Goal: Information Seeking & Learning: Find specific fact

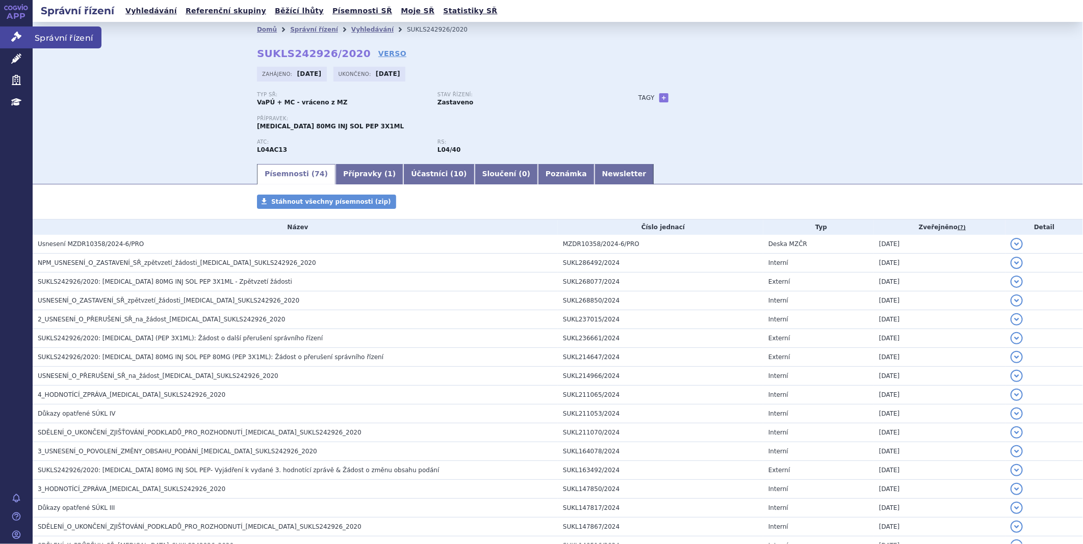
click at [14, 35] on icon at bounding box center [16, 37] width 10 height 10
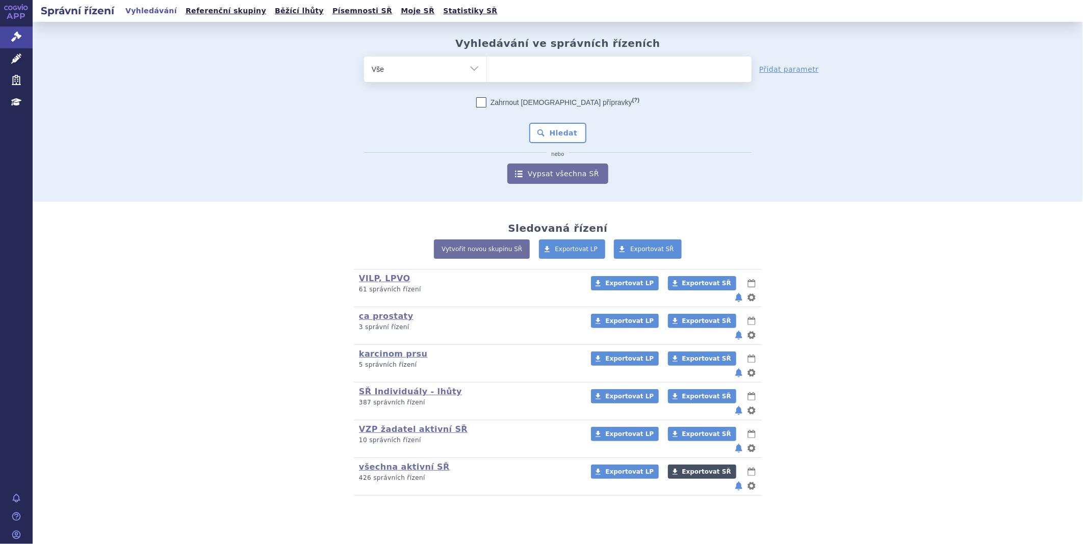
click at [682, 469] on span "Exportovat SŘ" at bounding box center [706, 472] width 49 height 7
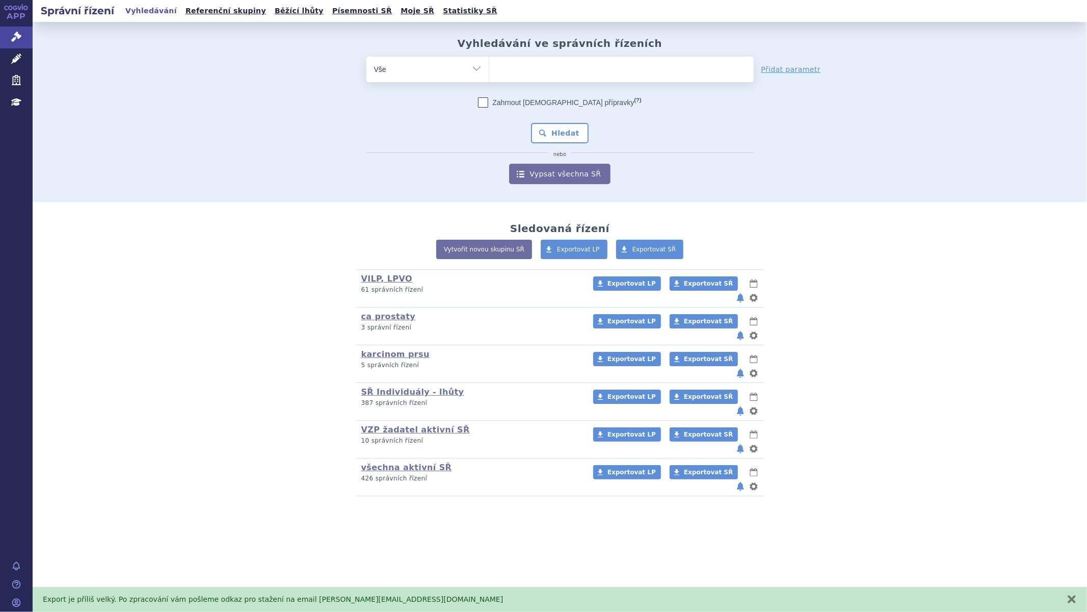
click at [536, 69] on ul at bounding box center [621, 67] width 265 height 21
click at [489, 69] on select at bounding box center [489, 68] width 1 height 25
type input "iq"
type input "iqi"
type input "iqir"
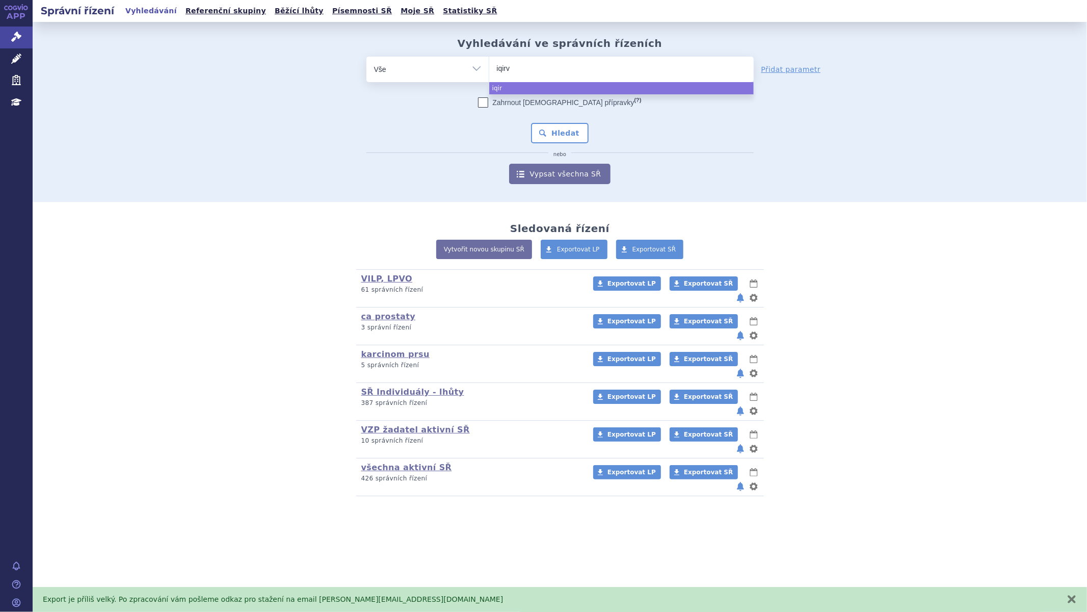
type input "iqirvo"
select select "iqirvo"
click at [569, 138] on button "Hledat" at bounding box center [560, 133] width 58 height 20
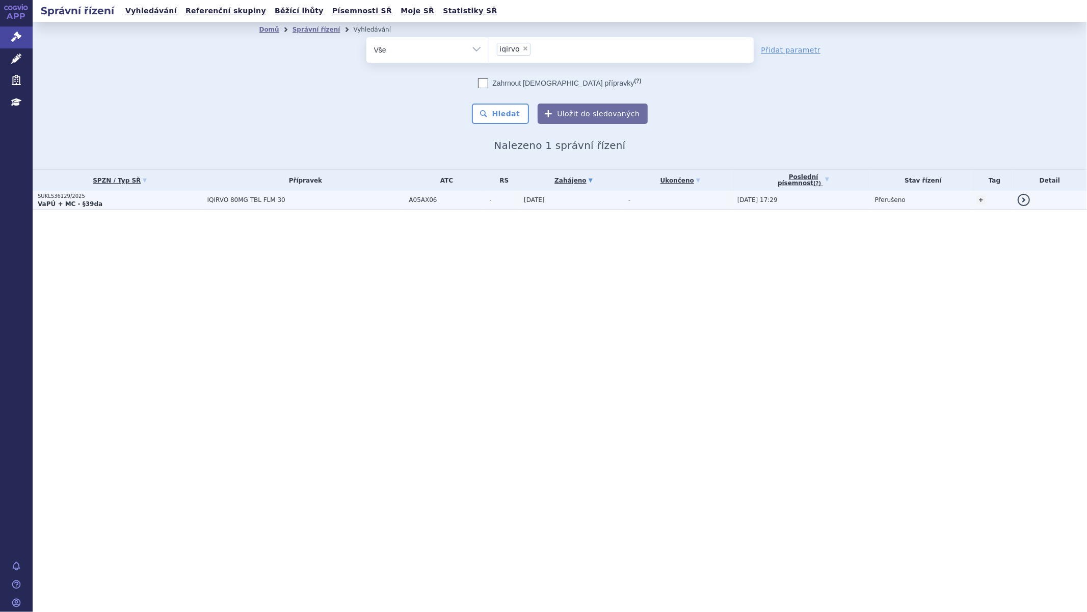
click at [58, 193] on p "SUKLS36129/2025" at bounding box center [120, 196] width 165 height 7
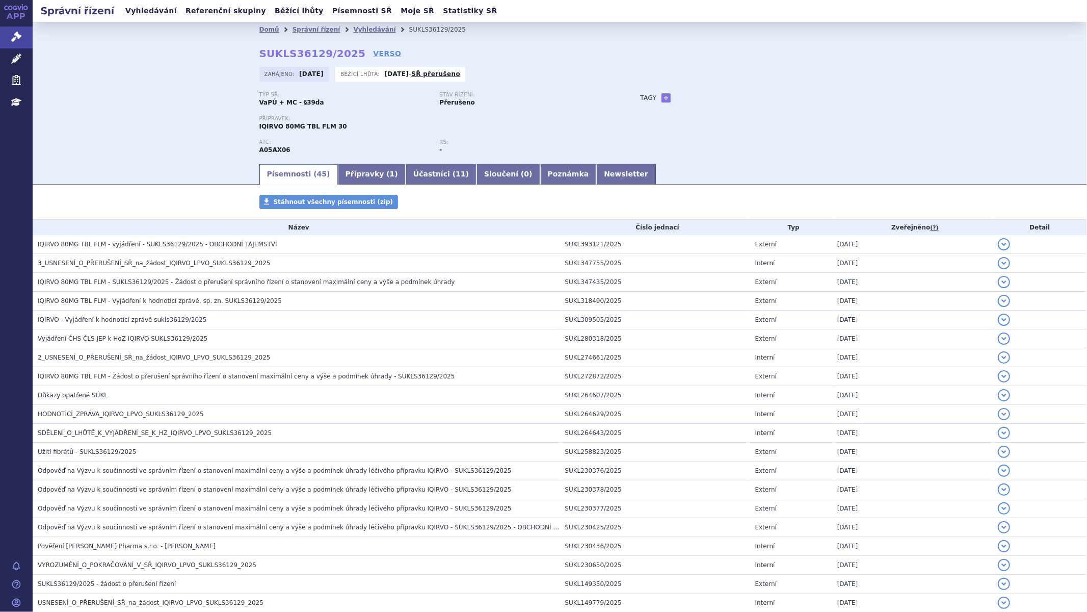
click at [1039, 13] on div "Správní řízení Vyhledávání Referenční skupiny Běžící lhůty Písemnosti SŘ Moje S…" at bounding box center [560, 11] width 1055 height 22
click at [1020, 0] on div "Správní řízení Vyhledávání Referenční skupiny Běžící lhůty Písemnosti SŘ Moje S…" at bounding box center [560, 11] width 1055 height 22
click at [9, 32] on link "Správní řízení" at bounding box center [16, 37] width 33 height 21
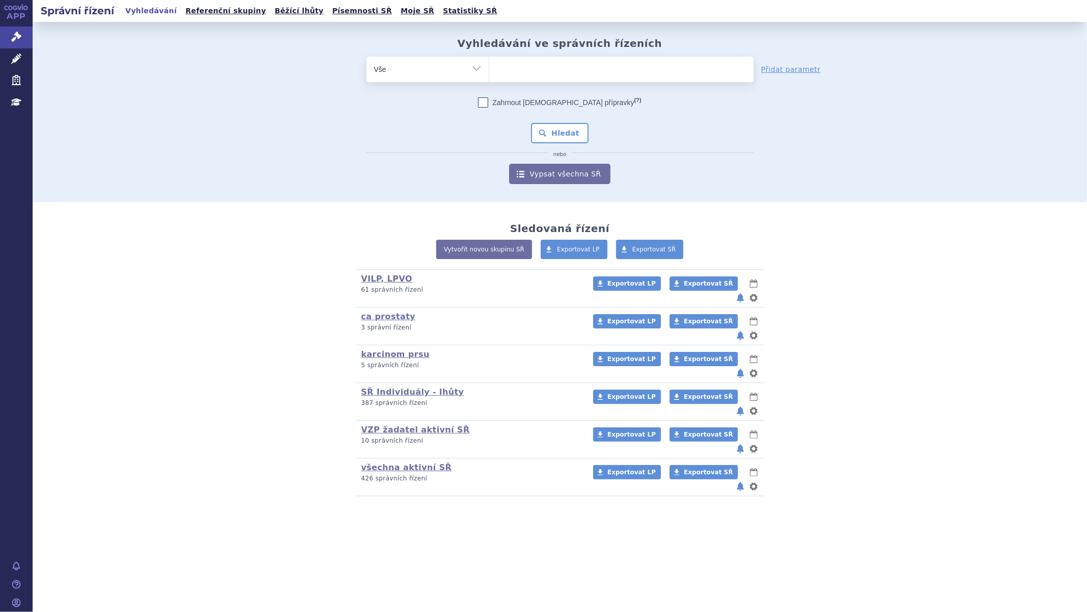
click at [897, 8] on div "Správní řízení Vyhledávání Referenční skupiny Běžící lhůty Písemnosti SŘ Moje S…" at bounding box center [560, 11] width 1055 height 22
drag, startPoint x: 979, startPoint y: 17, endPoint x: 1003, endPoint y: 7, distance: 26.0
click at [979, 17] on div "Správní řízení Vyhledávání Referenční skupiny Běžící lhůty Písemnosti SŘ Moje S…" at bounding box center [560, 11] width 1055 height 22
click at [1003, 6] on div "Správní řízení Vyhledávání Referenční skupiny Běžící lhůty Písemnosti SŘ Moje S…" at bounding box center [560, 11] width 1055 height 22
click at [1020, 0] on div "Správní řízení Vyhledávání Referenční skupiny Běžící lhůty Písemnosti SŘ Moje S…" at bounding box center [560, 11] width 1055 height 22
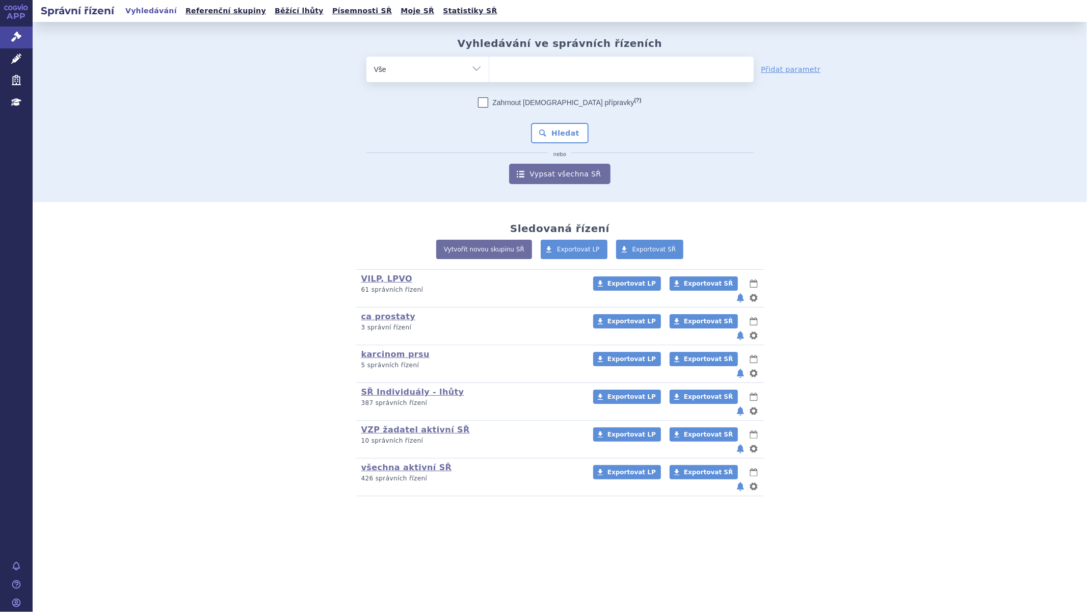
click at [1059, 63] on div "Vyhledávání ve správních řízeních odstranit Vše Spisová značka" at bounding box center [560, 112] width 1055 height 180
click at [640, 0] on div "Správní řízení Vyhledávání Referenční skupiny Běžící lhůty Písemnosti SŘ Moje S…" at bounding box center [560, 11] width 1055 height 22
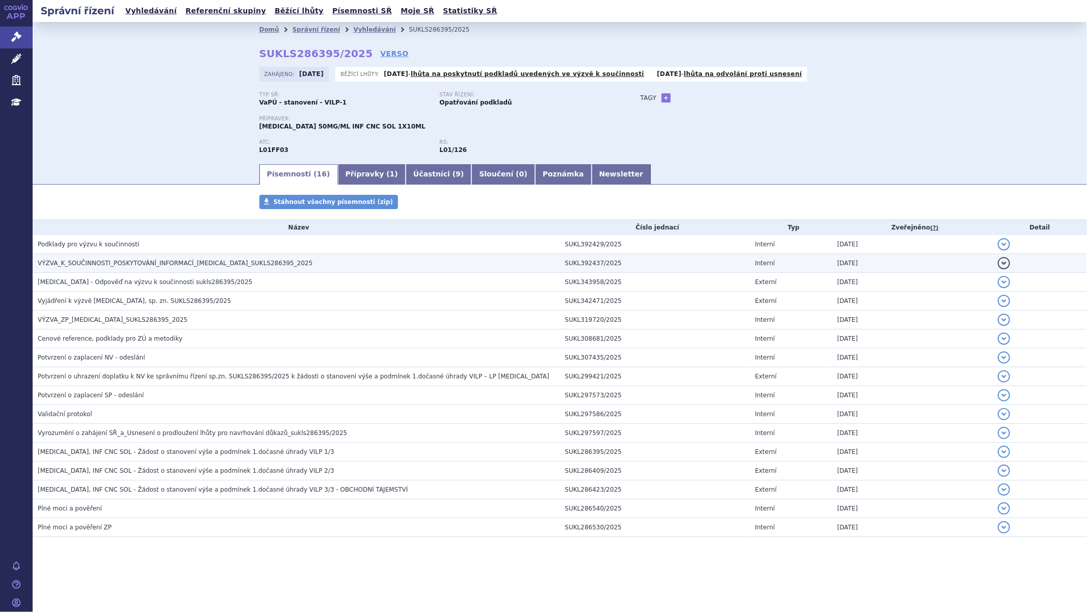
click at [182, 267] on span "VÝZVA_K_SOUČINNOSTI_POSKYTOVÁNÍ_INFORMACÍ_[MEDICAL_DATA]_SUKLS286395_2025" at bounding box center [175, 262] width 275 height 7
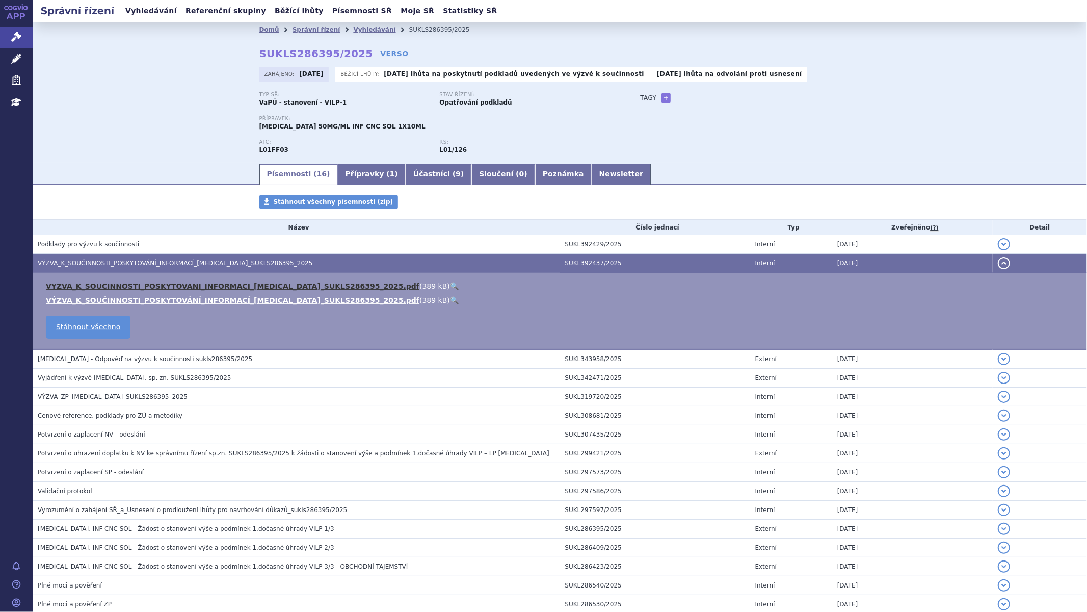
click at [166, 289] on link "VYZVA_K_SOUCINNOSTI_POSKYTOVANI_INFORMACI_IMFINZI_SUKLS286395_2025.pdf" at bounding box center [233, 286] width 374 height 8
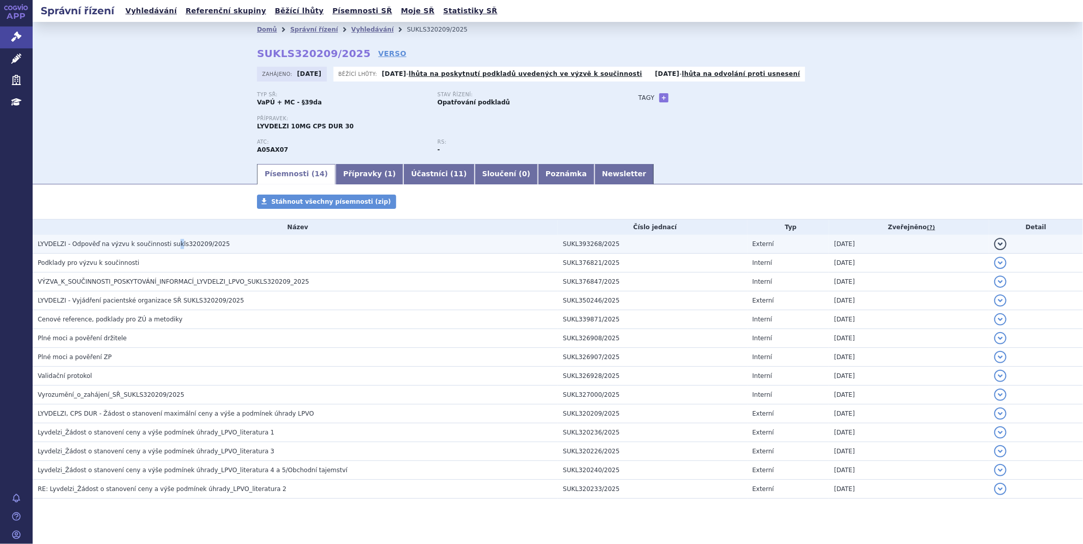
click at [166, 247] on span "LYVDELZI - Odpověď na výzvu k součinnosti sukls320209/2025" at bounding box center [134, 244] width 192 height 7
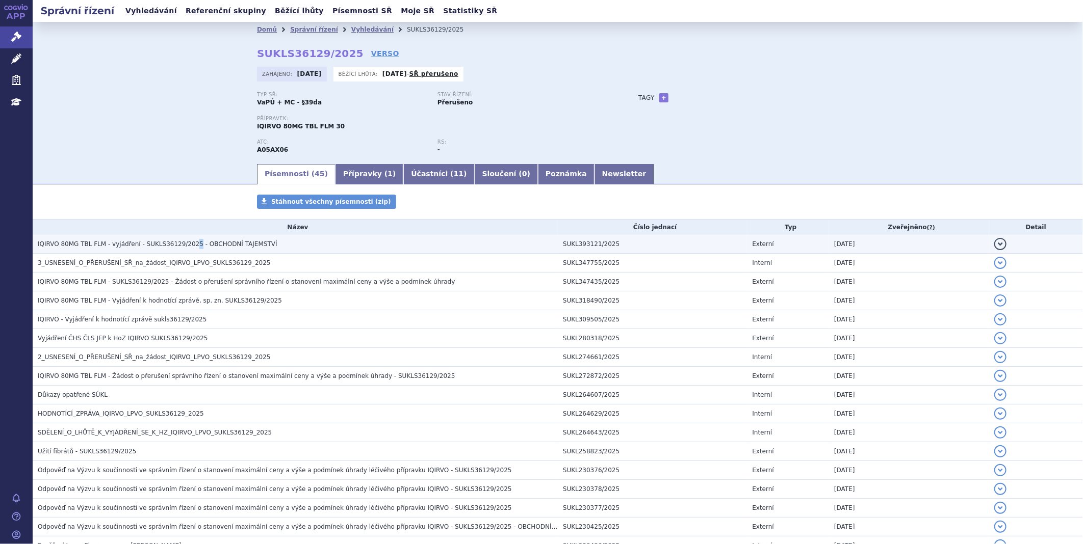
click at [184, 245] on span "IQIRVO 80MG TBL FLM - vyjádření - SUKLS36129/2025 - OBCHODNÍ TAJEMSTVÍ" at bounding box center [158, 244] width 240 height 7
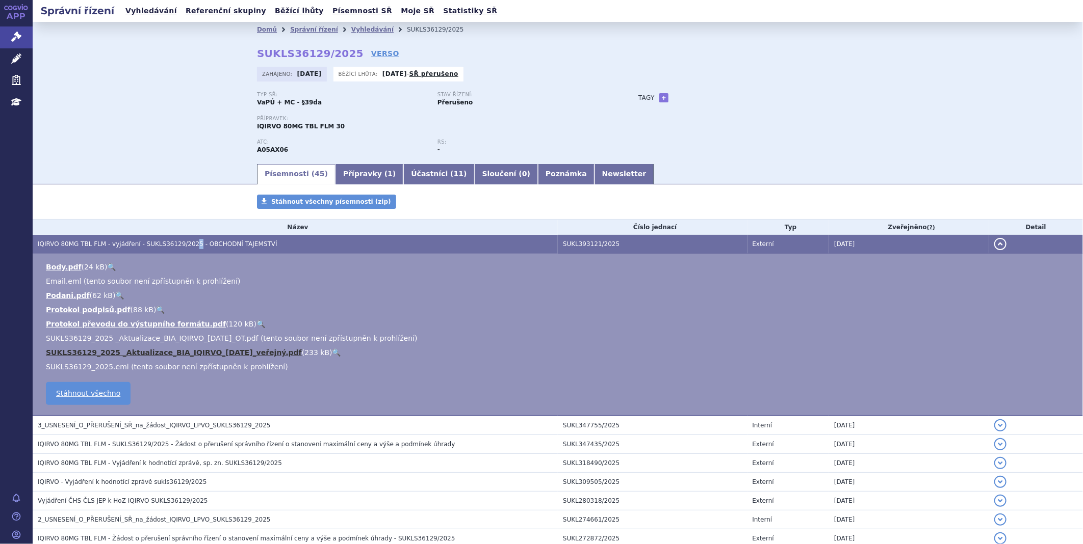
click at [119, 357] on link "SUKLS36129_2025 _Aktualizace_BIA_IQIRVO_2025-09-29_veřejný.pdf" at bounding box center [174, 353] width 256 height 8
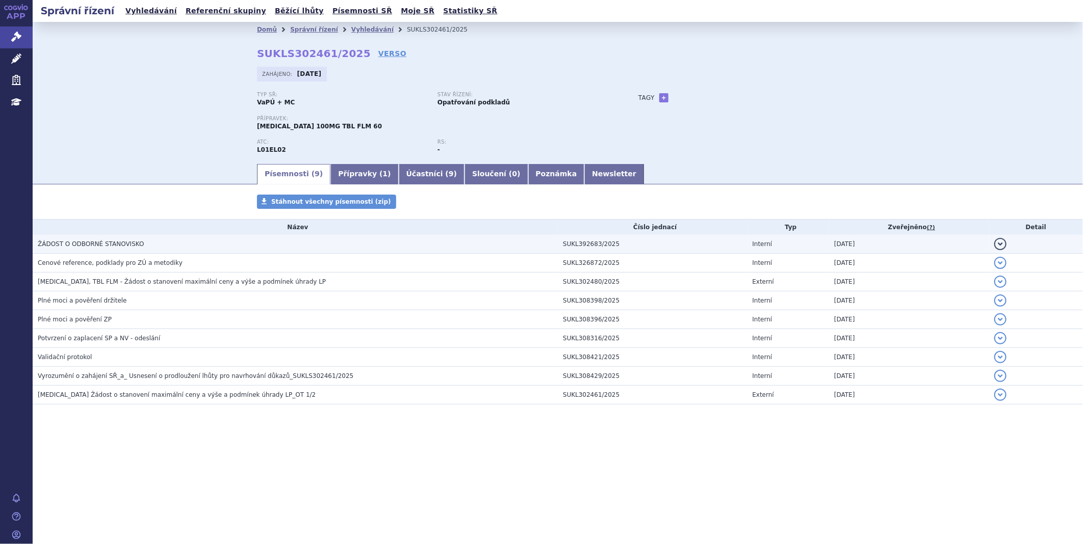
click at [139, 246] on h3 "ŽÁDOST O ODBORNÉ STANOVISKO" at bounding box center [298, 244] width 520 height 10
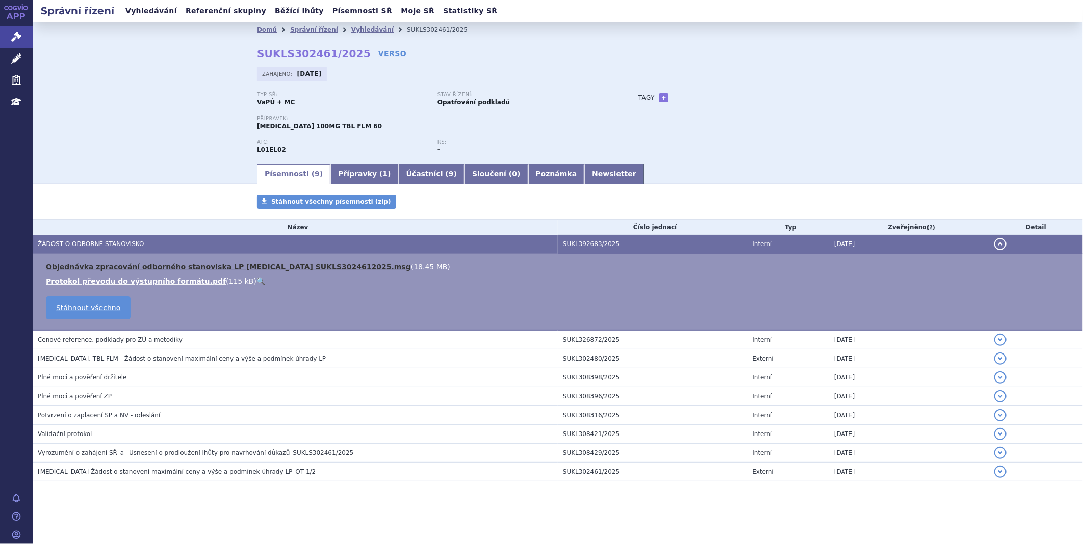
click at [128, 269] on link "Objednávka zpracování odborného stanoviska LP CALQUENCE SUKLS3024612025.msg" at bounding box center [228, 267] width 365 height 8
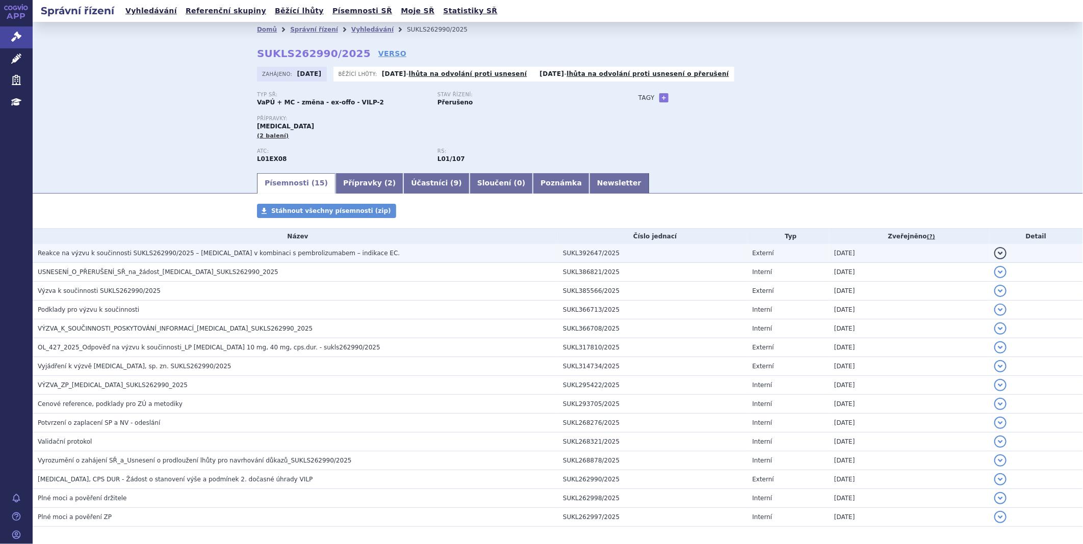
click at [227, 255] on span "Reakce na výzvu k součinnosti SUKLS262990/2025 – lenvatinib v kombinaci s pembr…" at bounding box center [219, 253] width 362 height 7
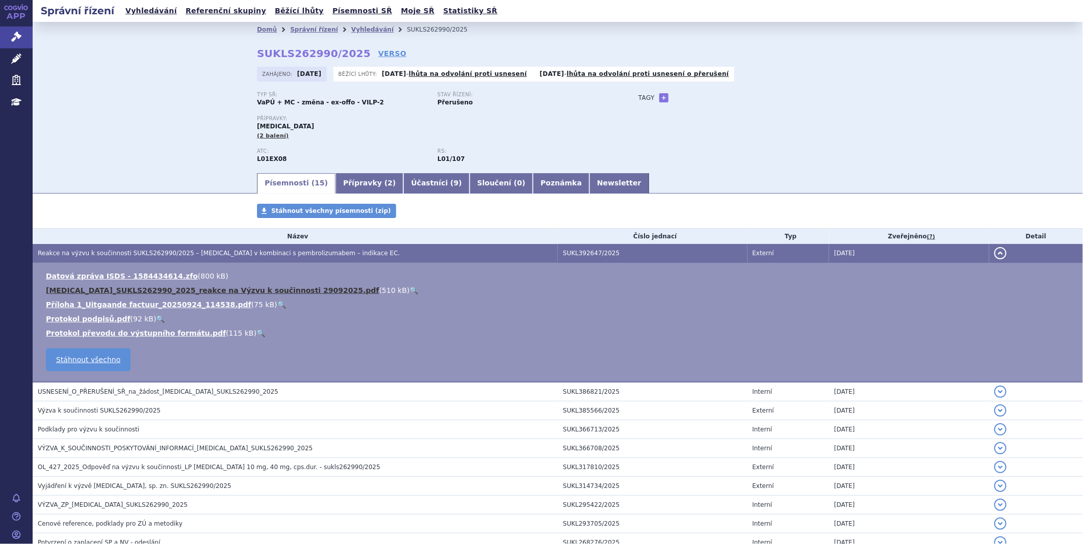
click at [175, 292] on link "Lenvima_SUKLS262990_2025_reakce na Výzvu k součinnosti 29092025.pdf" at bounding box center [212, 291] width 333 height 8
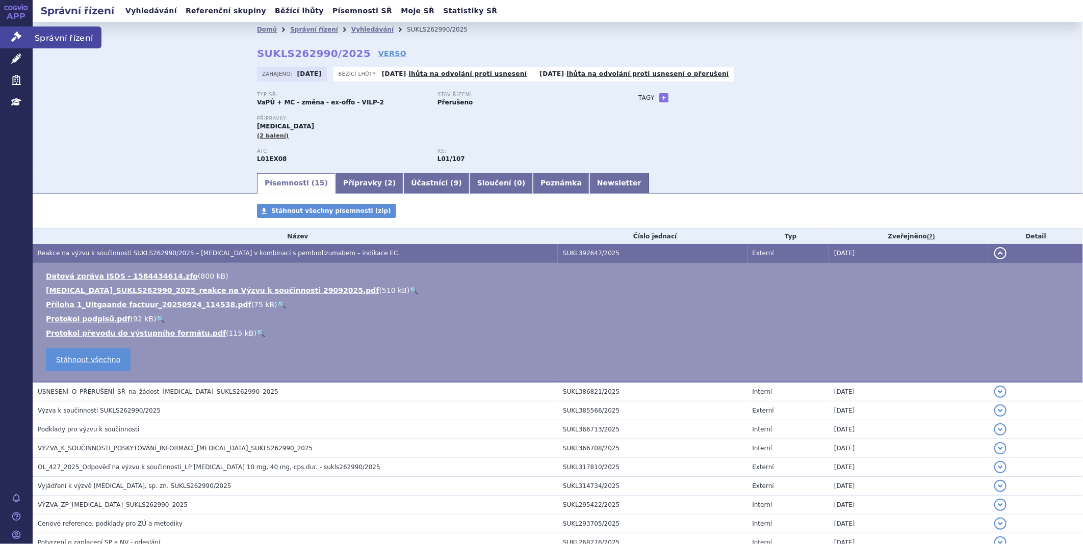
click at [23, 39] on link "Správní řízení" at bounding box center [16, 37] width 33 height 21
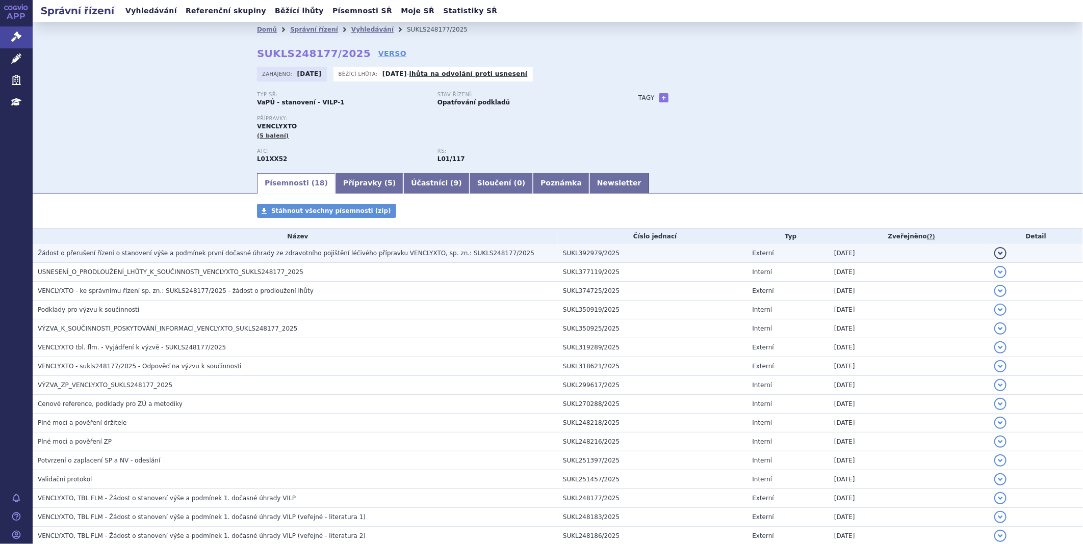
click at [213, 251] on span "Žádost o přerušení řízení o stanovení výše a podmínek první dočasné úhrady ze z…" at bounding box center [286, 253] width 497 height 7
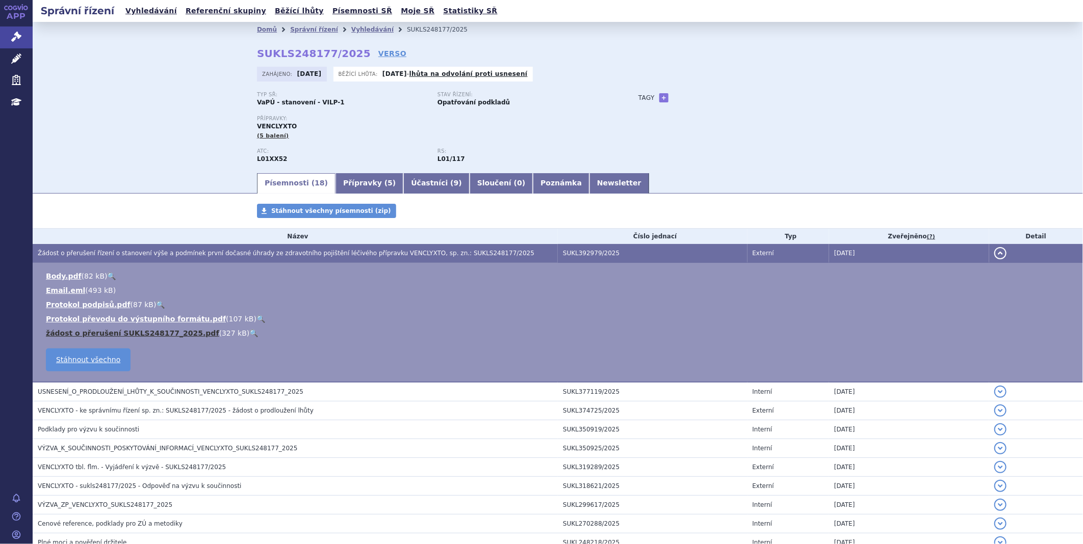
click at [124, 330] on link "žádost o přerušení SUKLS248177_2025.pdf" at bounding box center [132, 333] width 173 height 8
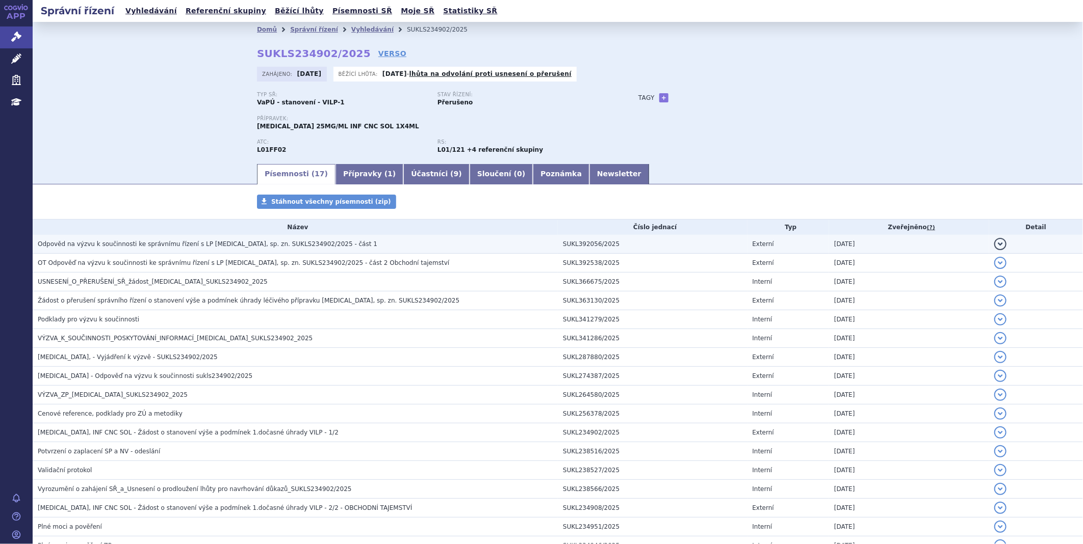
click at [273, 243] on span "Odpověd na výzvu k součinnosti ke správnímu řízení s LP Keytruda, sp. zn. SUKLS…" at bounding box center [208, 244] width 340 height 7
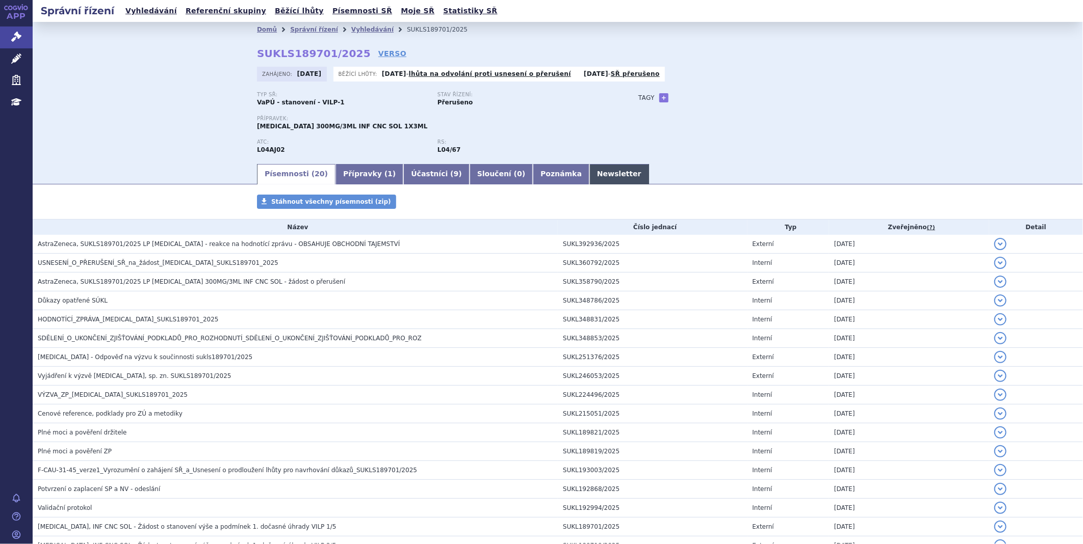
click at [589, 175] on link "Newsletter" at bounding box center [619, 174] width 60 height 20
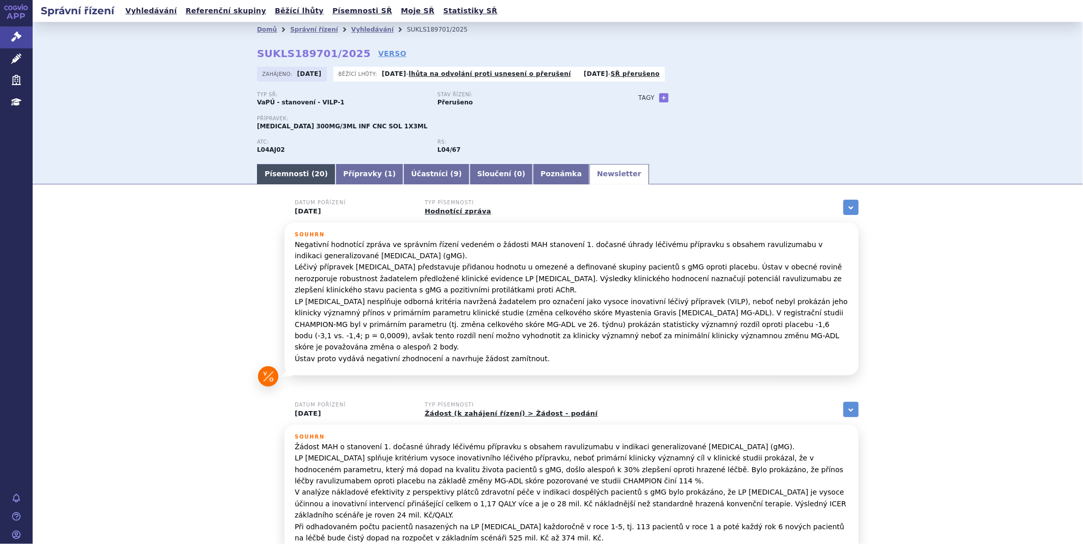
click at [271, 167] on link "Písemnosti ( 20 )" at bounding box center [296, 174] width 79 height 20
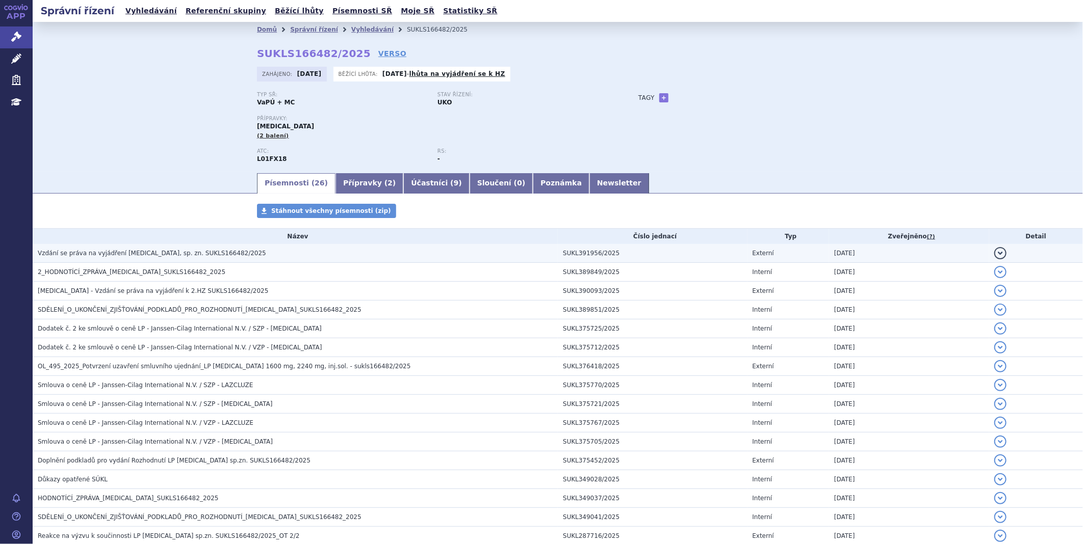
click at [123, 253] on span "Vzdání se práva na vyjádření RYBREVANT, sp. zn. SUKLS166482/2025" at bounding box center [152, 253] width 228 height 7
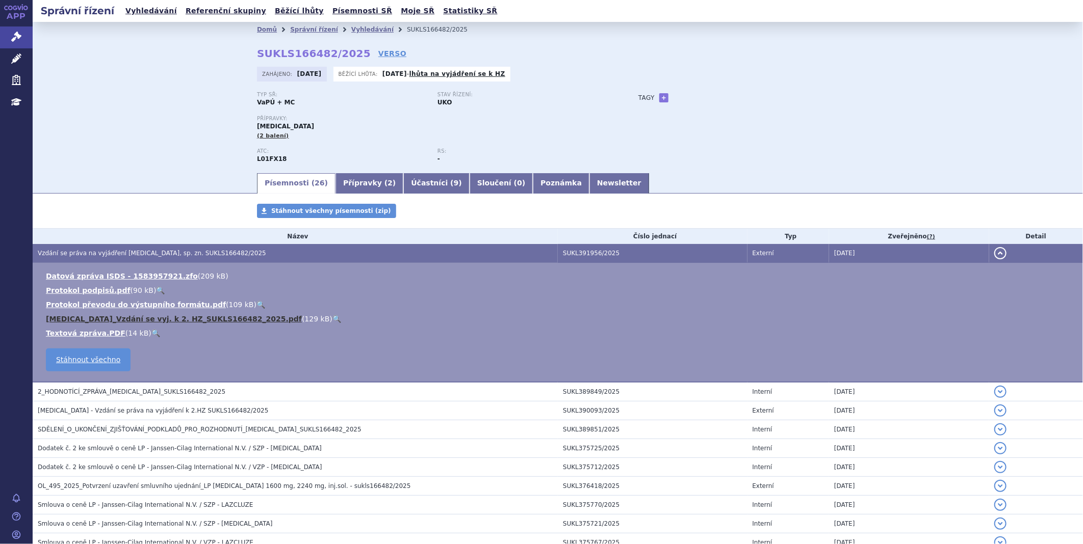
click at [97, 322] on link "RYBREVANT_Vzdání se vyj. k 2. HZ_SUKLS166482_2025.pdf" at bounding box center [174, 319] width 256 height 8
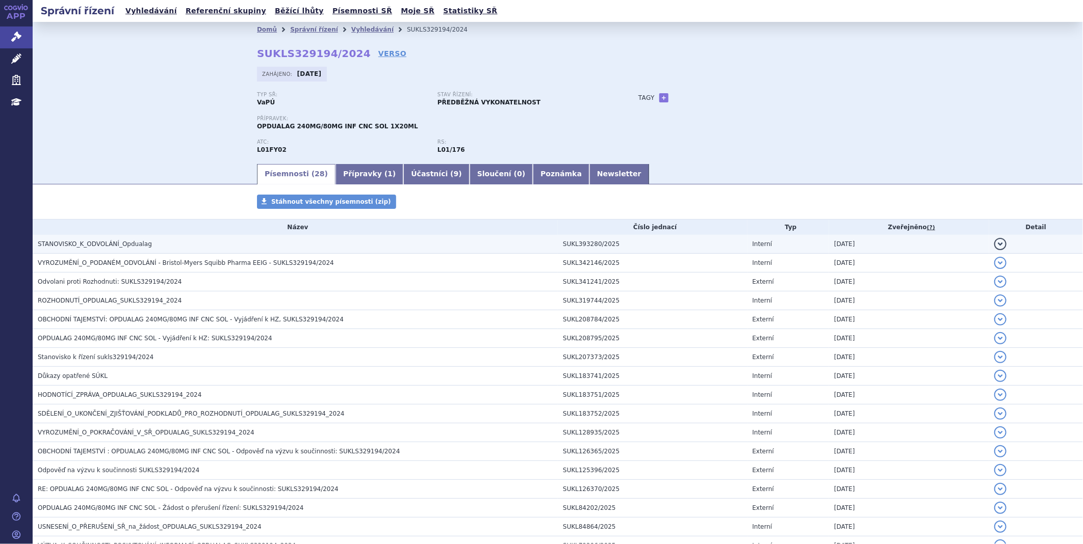
click at [147, 245] on h3 "STANOVISKO_K_ODVOLÁNÍ_Opdualag" at bounding box center [298, 244] width 520 height 10
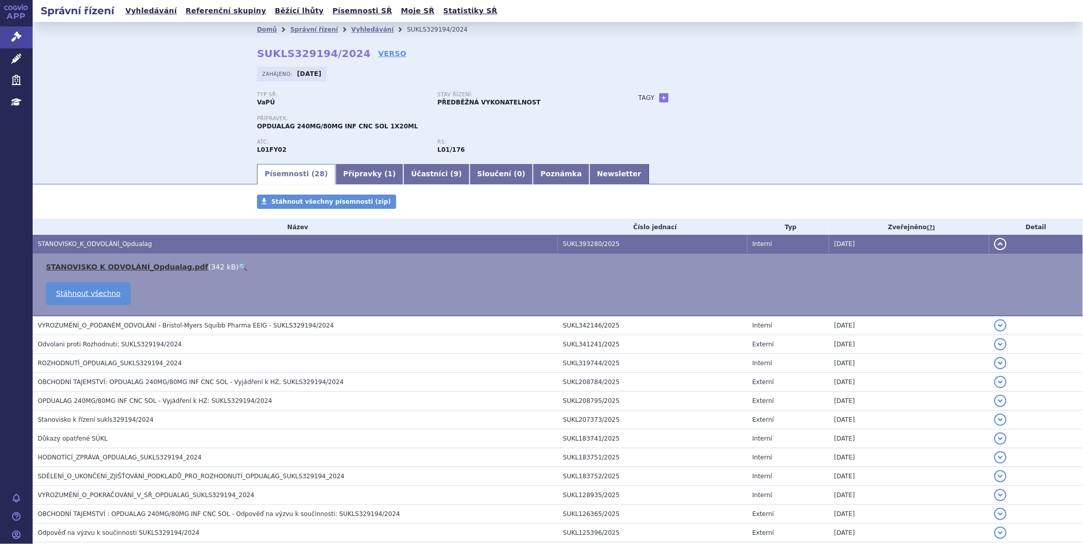
click at [124, 271] on link "STANOVISKO K ODVOLÁNÍ_Opdualag.pdf" at bounding box center [127, 267] width 162 height 8
click at [24, 40] on link "Správní řízení" at bounding box center [16, 37] width 33 height 21
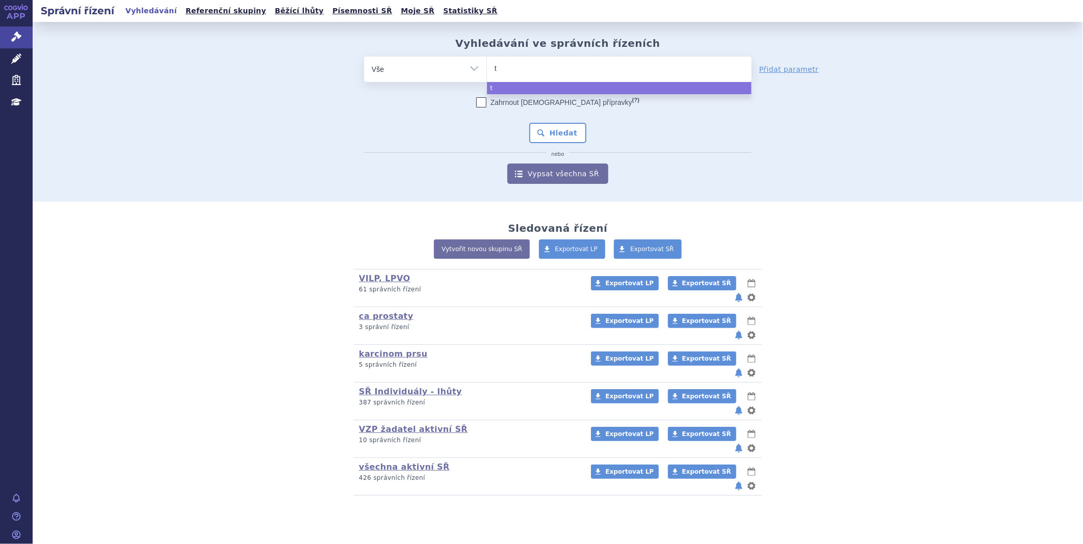
type input "ta"
type input "tal"
type input "talv"
type input "talve"
select select "talve"
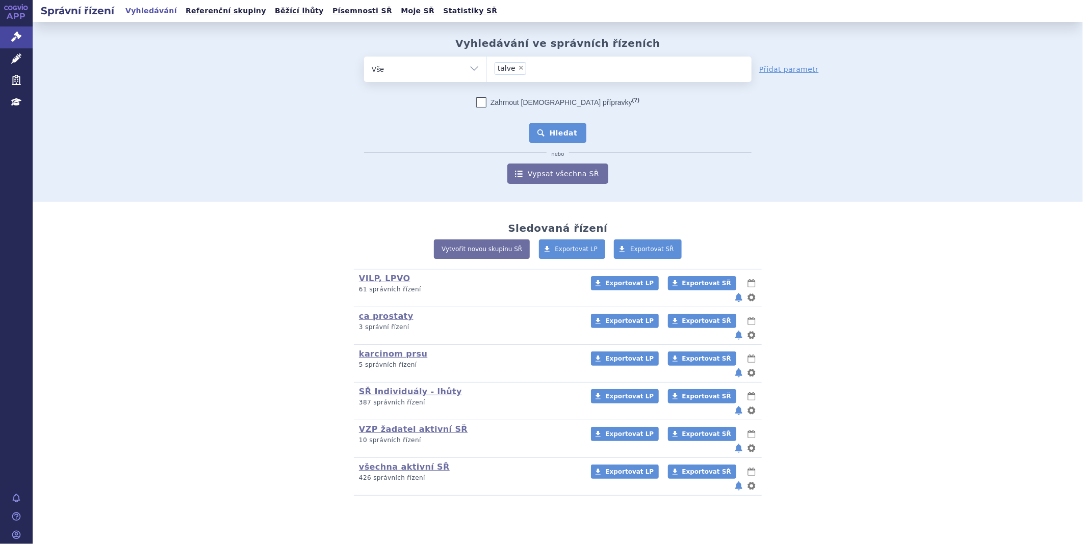
click at [546, 132] on button "Hledat" at bounding box center [558, 133] width 58 height 20
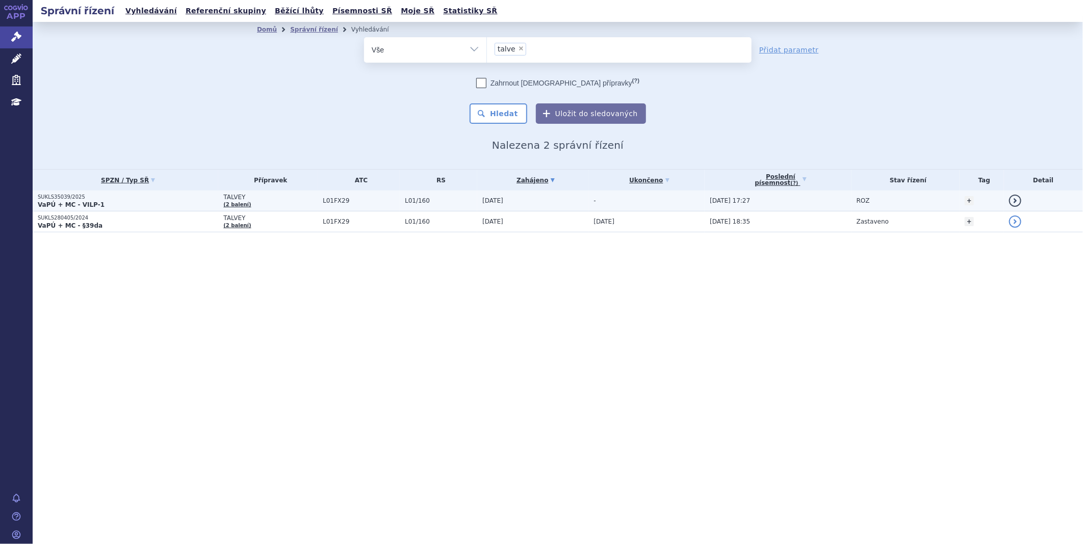
click at [57, 197] on p "SUKLS35039/2025" at bounding box center [128, 197] width 180 height 7
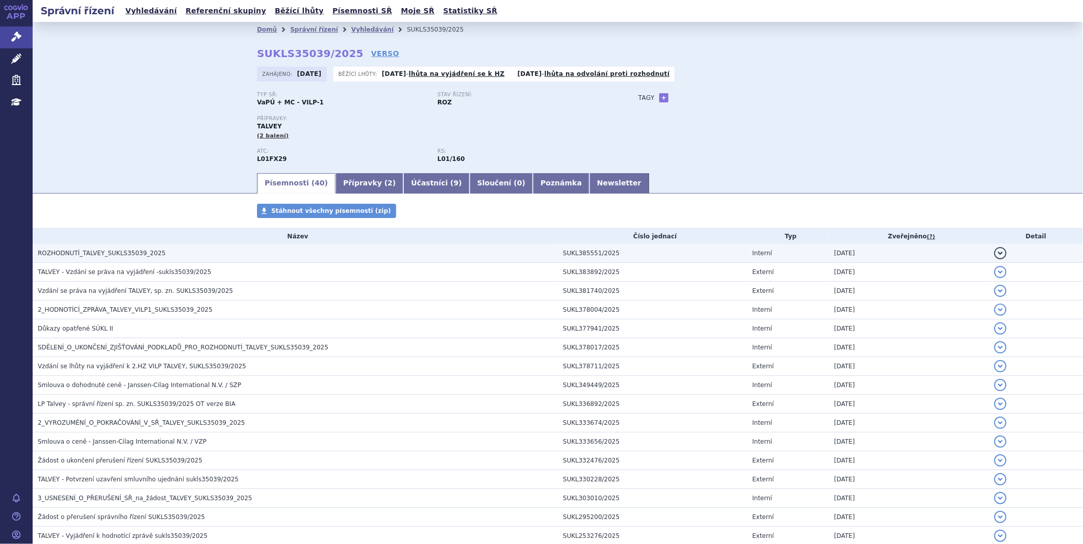
click at [116, 256] on span "ROZHODNUTÍ_TALVEY_SUKLS35039_2025" at bounding box center [102, 253] width 128 height 7
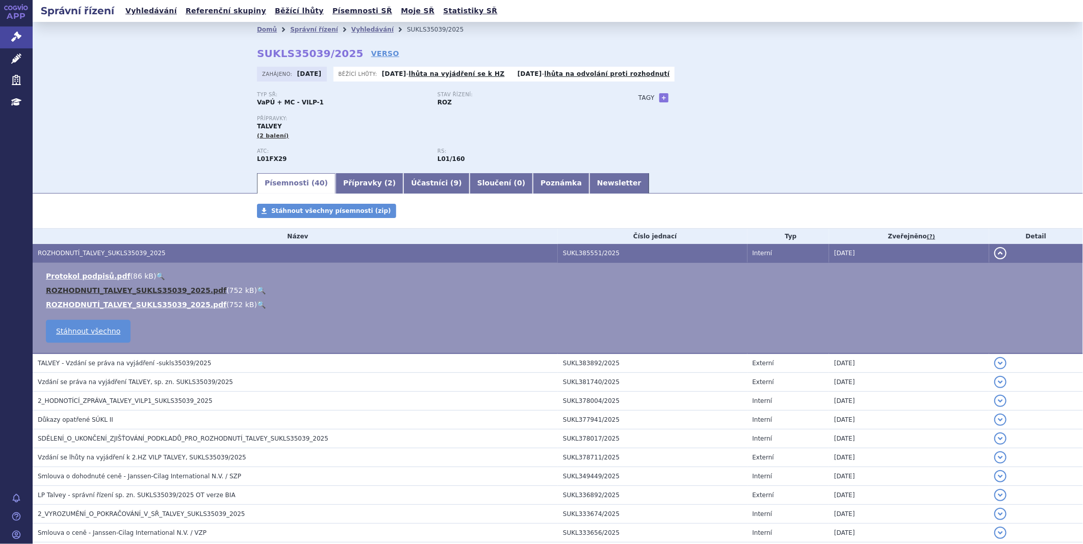
click at [90, 291] on link "ROZHODNUTI_TALVEY_SUKLS35039_2025.pdf" at bounding box center [136, 291] width 180 height 8
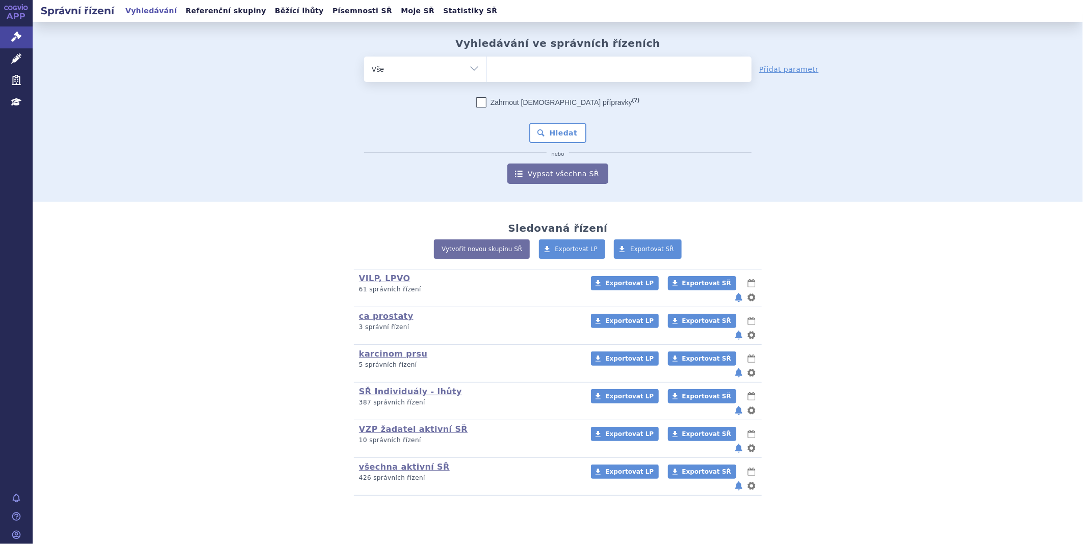
click at [518, 63] on ul at bounding box center [619, 67] width 265 height 21
click at [487, 63] on select at bounding box center [486, 68] width 1 height 25
type input "qi"
type input "qin"
type input "qinlo"
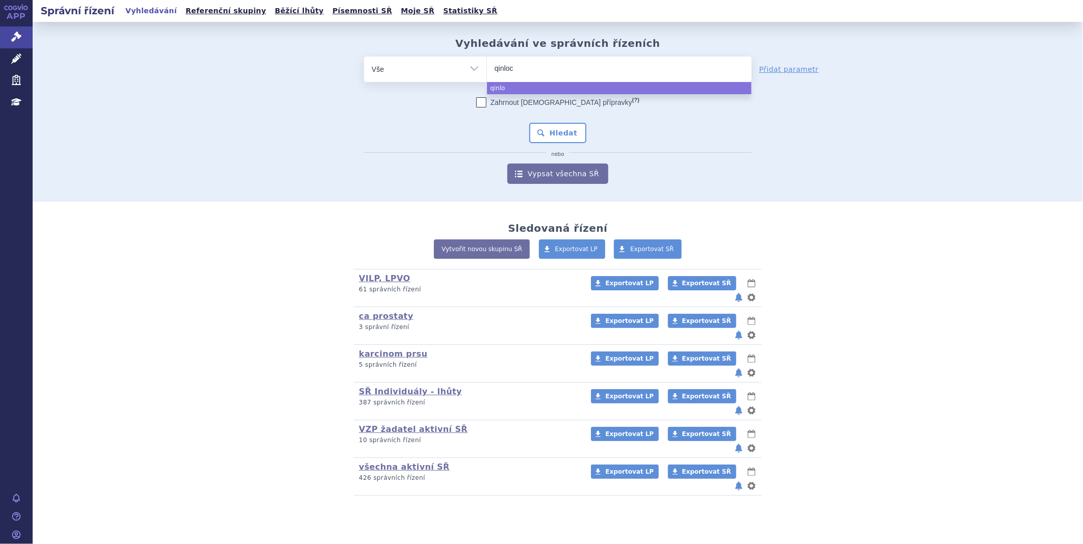
type input "[MEDICAL_DATA]"
select select "[MEDICAL_DATA]"
click at [553, 132] on button "Hledat" at bounding box center [558, 133] width 58 height 20
